Goal: Find contact information: Find contact information

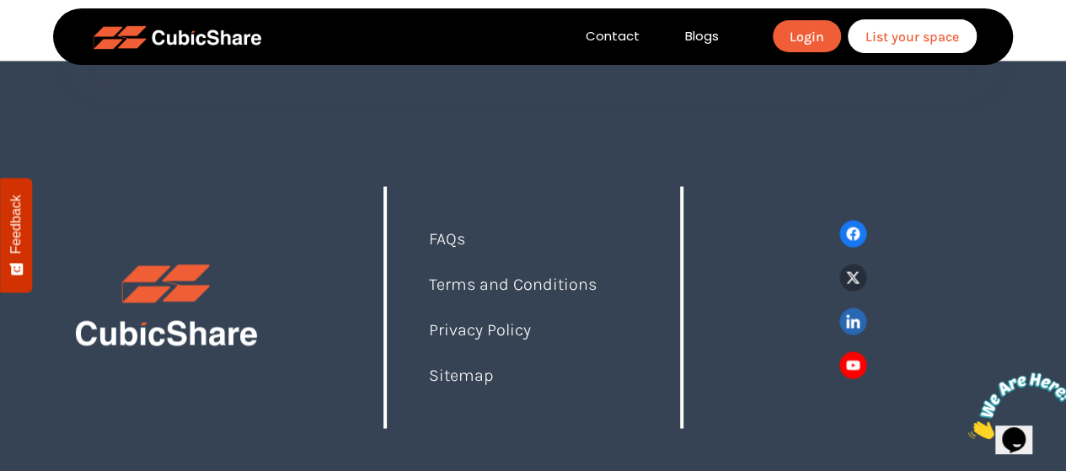
scroll to position [1397, 0]
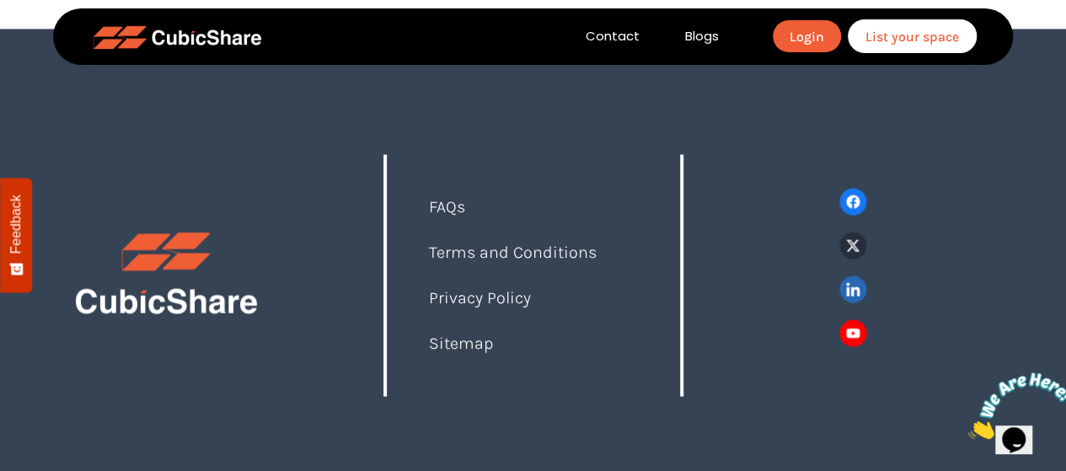
scroll to position [1434, 0]
click at [605, 35] on link "Contact" at bounding box center [612, 36] width 99 height 19
